Goal: Information Seeking & Learning: Check status

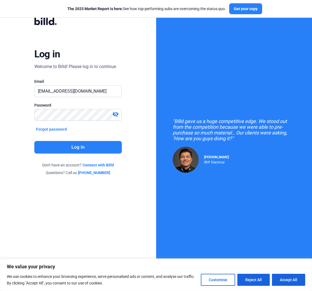
click at [68, 147] on button "Log in" at bounding box center [78, 147] width 88 height 13
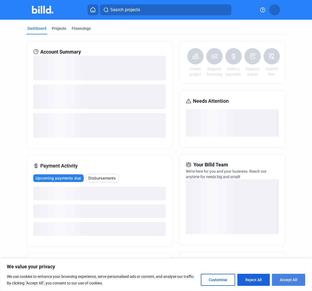
click at [292, 283] on button "Accept All" at bounding box center [288, 279] width 33 height 12
checkbox input "true"
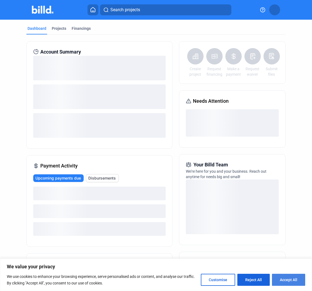
checkbox input "true"
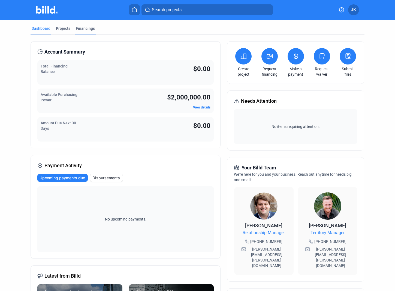
click at [80, 30] on div "Financings" at bounding box center [85, 28] width 19 height 5
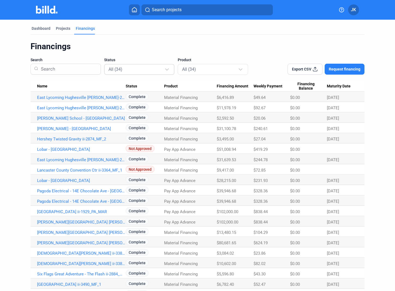
click at [167, 70] on div at bounding box center [168, 69] width 4 height 4
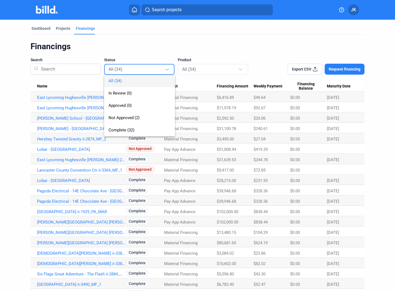
click at [168, 49] on div at bounding box center [197, 145] width 395 height 291
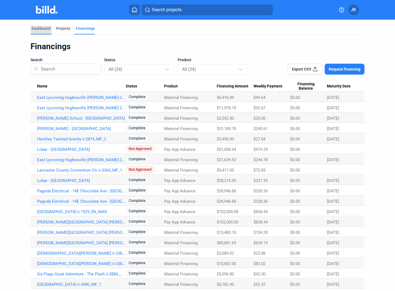
click at [39, 29] on div "Dashboard" at bounding box center [41, 28] width 19 height 5
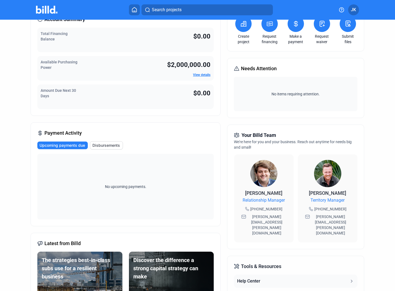
scroll to position [46, 0]
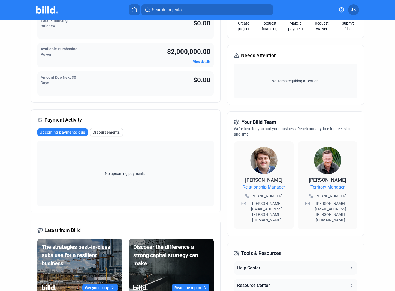
click at [110, 133] on span "Disbursements" at bounding box center [106, 131] width 28 height 5
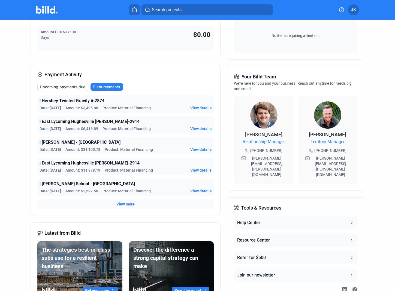
scroll to position [77, 0]
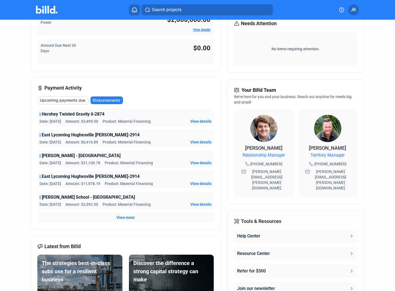
click at [62, 101] on span "Upcoming payments due" at bounding box center [63, 99] width 46 height 5
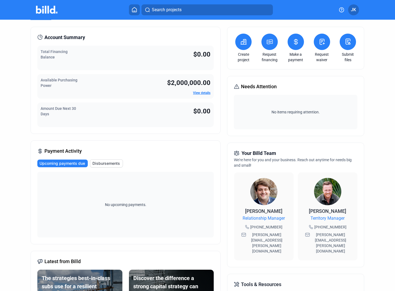
scroll to position [0, 0]
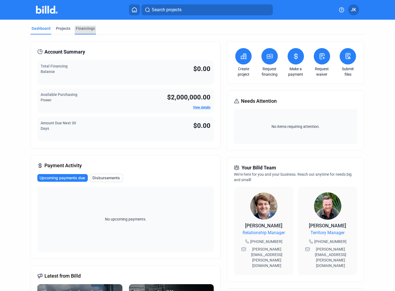
click at [81, 28] on div "Financings" at bounding box center [85, 28] width 19 height 5
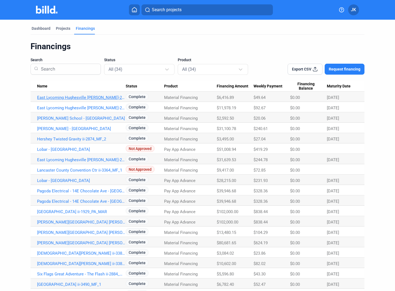
click at [64, 97] on link "East Lycoming Hughesville HS ii-2914_MF_3" at bounding box center [81, 97] width 89 height 5
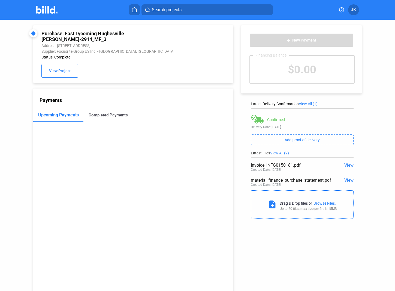
click at [99, 112] on div "Completed Payments" at bounding box center [108, 114] width 39 height 5
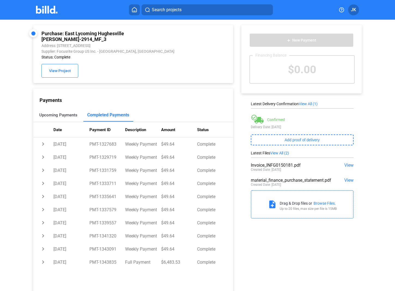
click at [56, 113] on div "Upcoming Payments" at bounding box center [58, 114] width 50 height 13
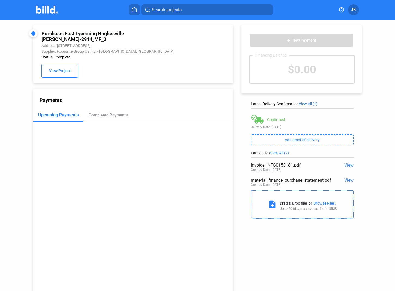
click at [312, 9] on span "JK" at bounding box center [353, 10] width 5 height 7
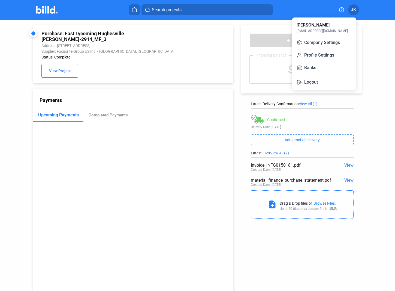
click at [312, 70] on div at bounding box center [197, 145] width 395 height 291
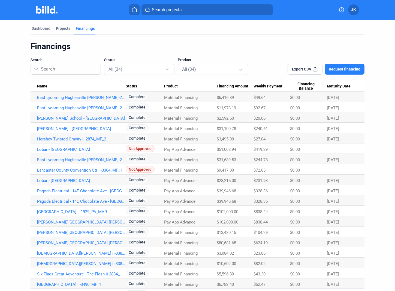
click at [48, 118] on link "Catherine Hershey School - Lancaster_MF_1" at bounding box center [81, 118] width 89 height 5
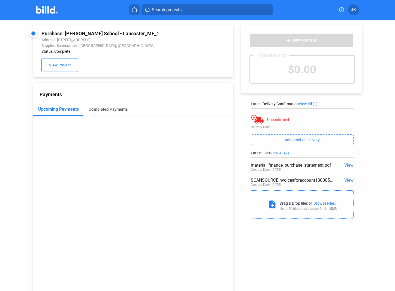
click at [102, 110] on div "Completed Payments" at bounding box center [108, 109] width 39 height 5
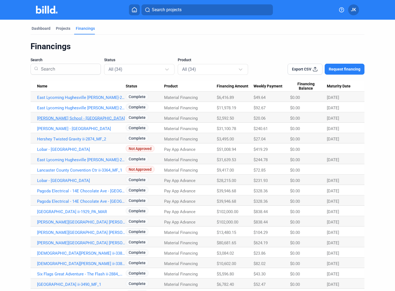
click at [62, 120] on link "Catherine Hershey School - Lancaster_MF_1" at bounding box center [81, 118] width 89 height 5
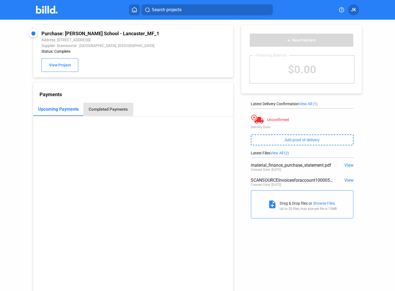
click at [95, 109] on div "Completed Payments" at bounding box center [108, 109] width 39 height 5
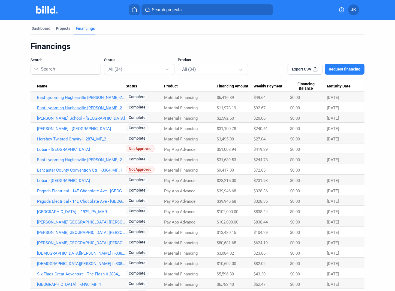
click at [60, 108] on link "East Lycoming Hughesville HS ii-2914_MF_2" at bounding box center [81, 107] width 89 height 5
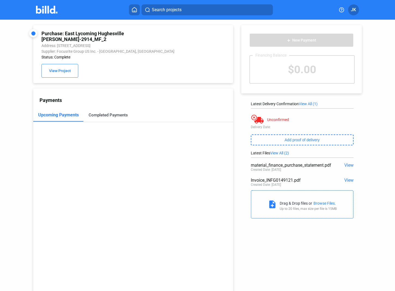
click at [99, 112] on div "Completed Payments" at bounding box center [108, 114] width 39 height 5
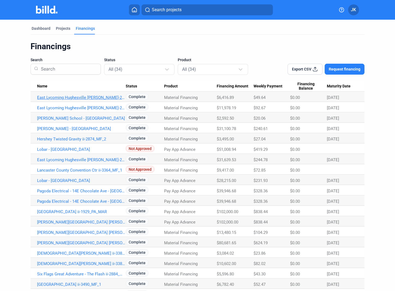
click at [48, 98] on link "East Lycoming Hughesville HS ii-2914_MF_3" at bounding box center [81, 97] width 89 height 5
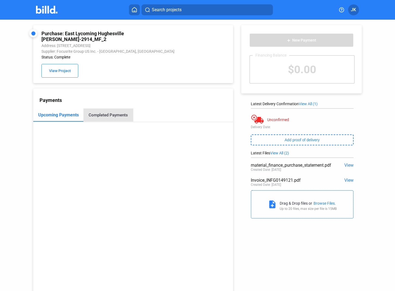
click at [118, 112] on div "Completed Payments" at bounding box center [108, 114] width 39 height 5
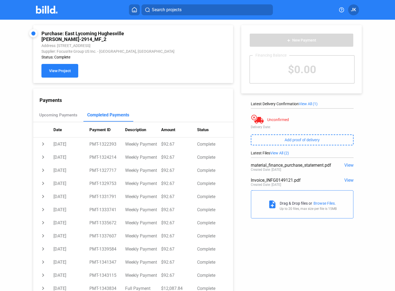
click at [53, 69] on span "View Project" at bounding box center [60, 71] width 22 height 4
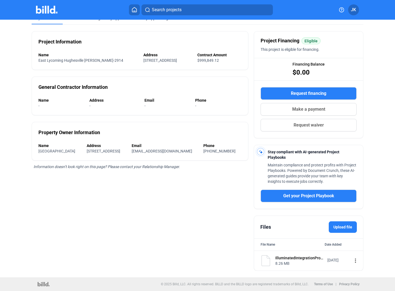
scroll to position [34, 0]
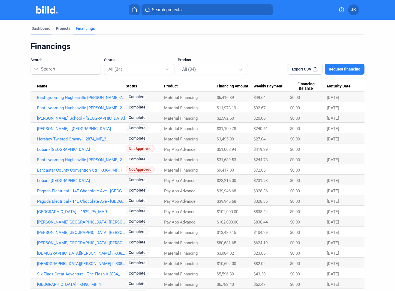
click at [42, 26] on div "Dashboard" at bounding box center [41, 28] width 19 height 5
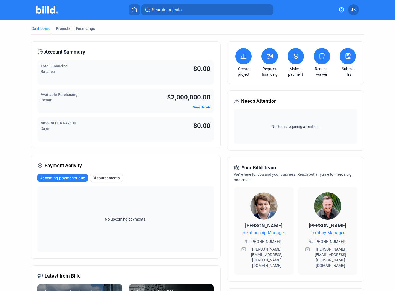
click at [194, 108] on link "View details" at bounding box center [201, 107] width 17 height 4
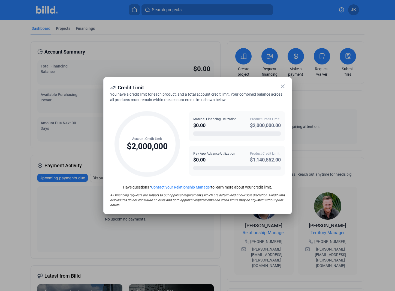
click at [281, 88] on icon at bounding box center [283, 86] width 7 height 7
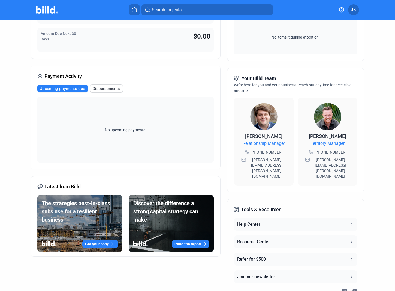
scroll to position [109, 0]
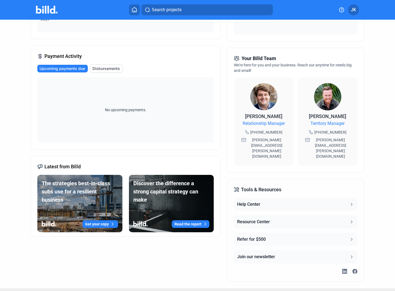
click at [252, 218] on div "Resource Center" at bounding box center [253, 221] width 33 height 7
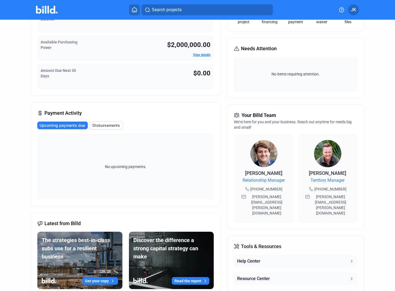
scroll to position [0, 0]
